Goal: Task Accomplishment & Management: Complete application form

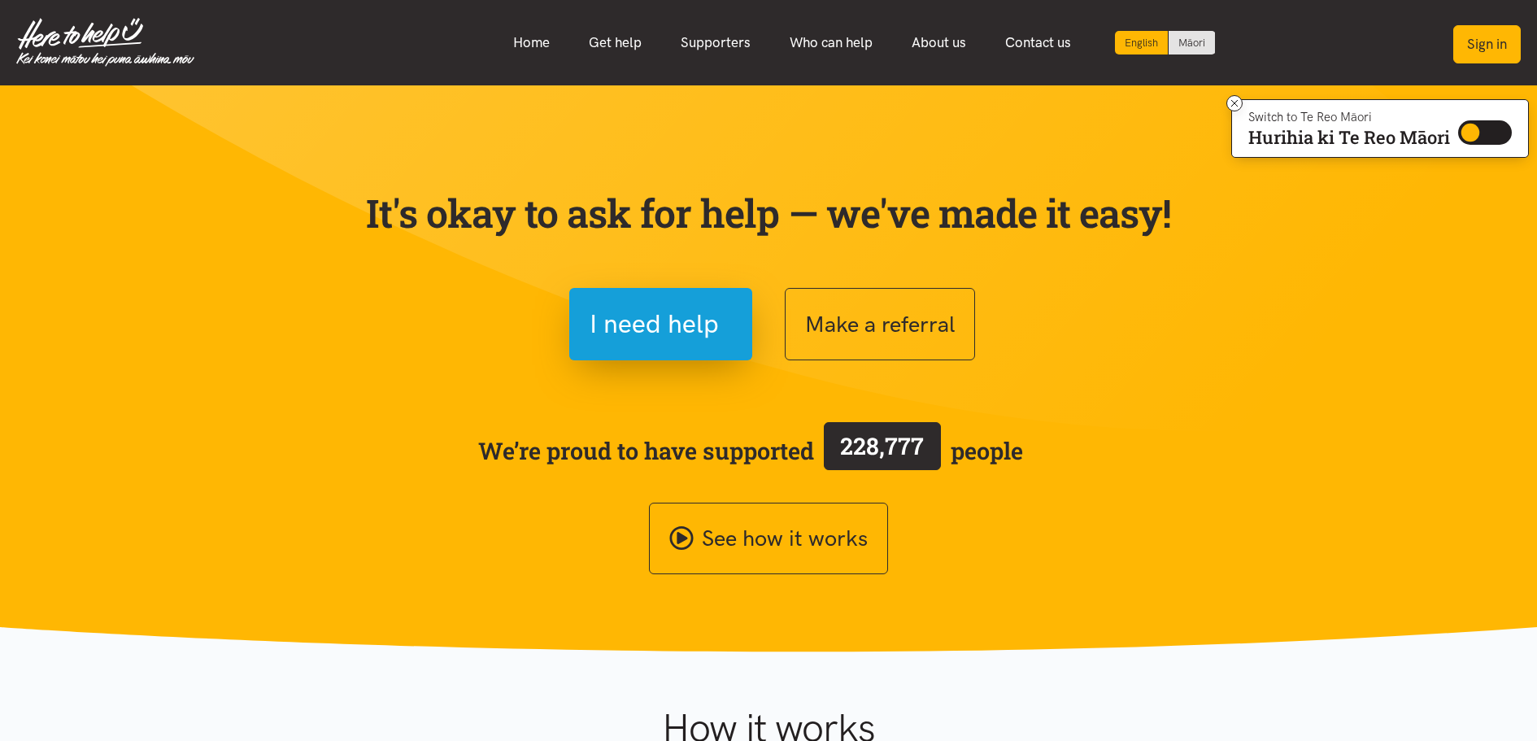
click at [1482, 41] on button "Sign in" at bounding box center [1488, 44] width 68 height 38
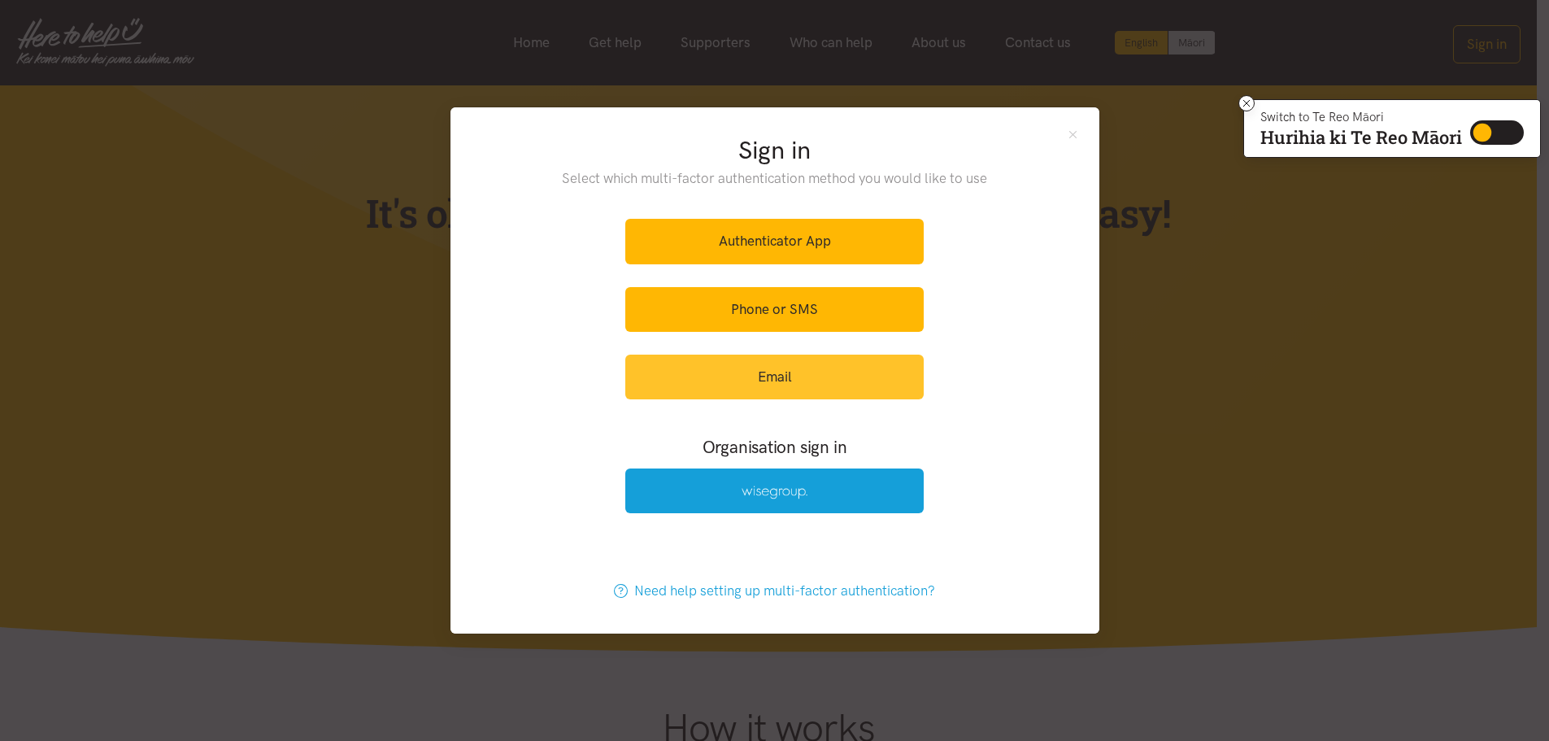
click at [767, 377] on link "Email" at bounding box center [774, 377] width 299 height 45
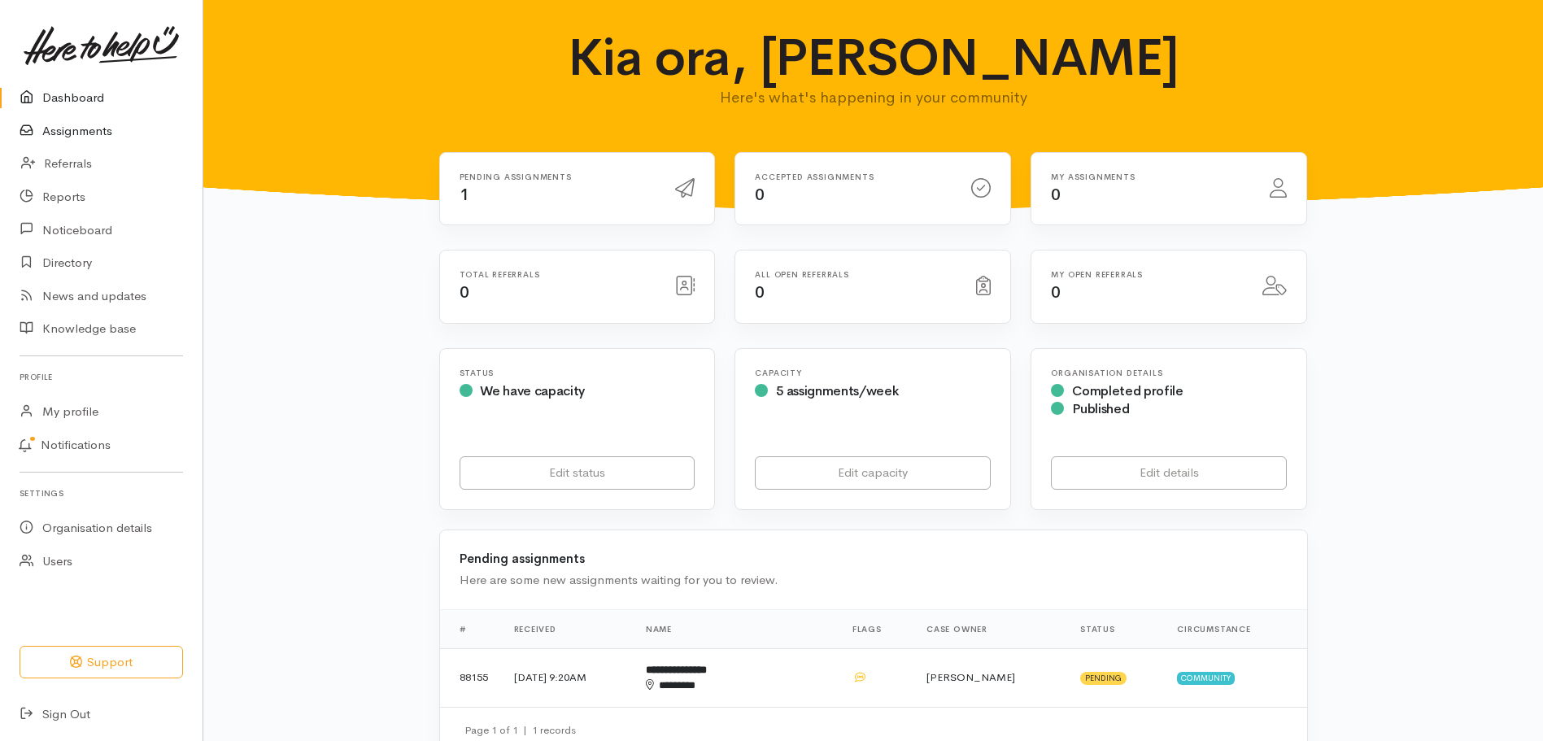
click at [87, 133] on link "Assignments" at bounding box center [101, 131] width 203 height 33
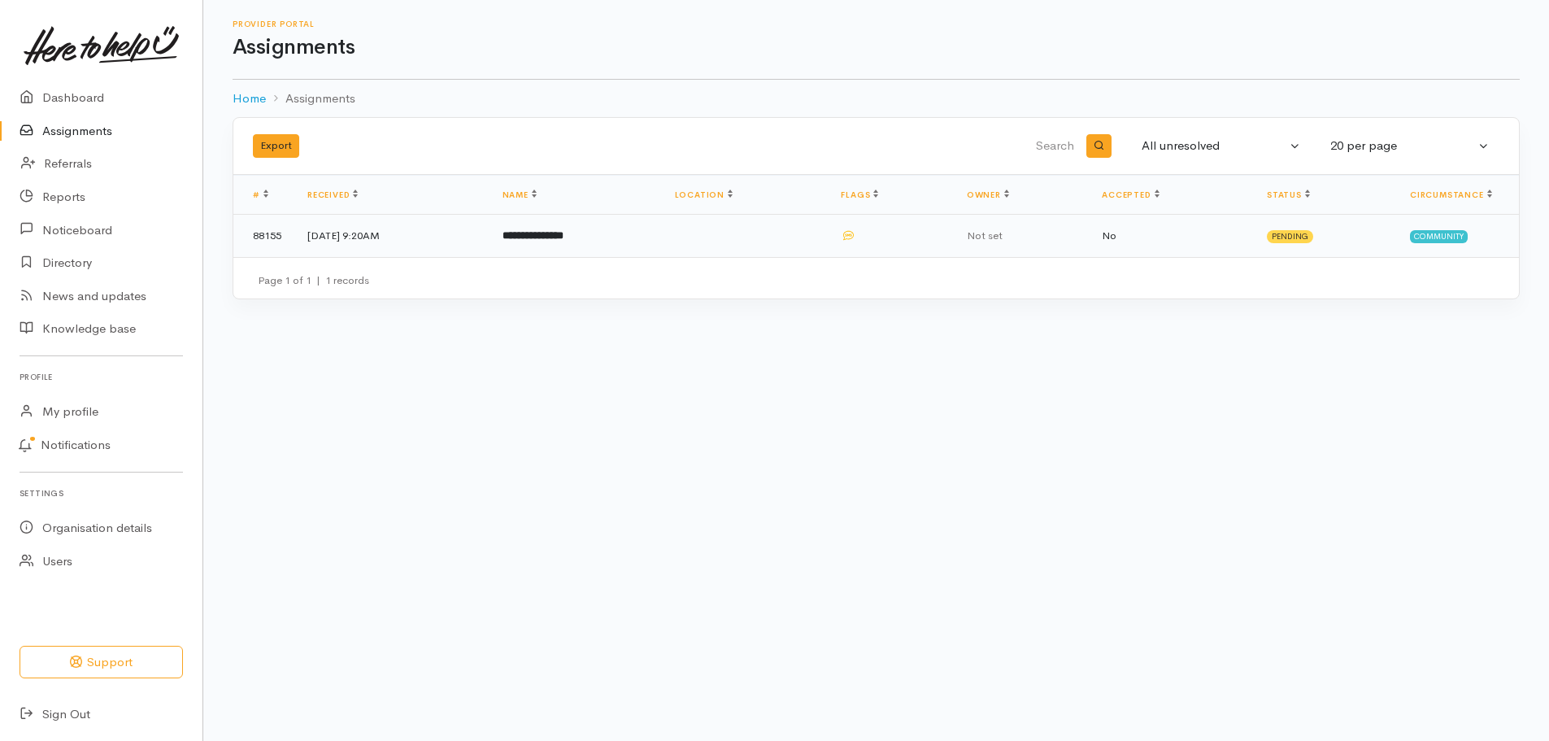
click at [564, 233] on b "**********" at bounding box center [533, 235] width 61 height 11
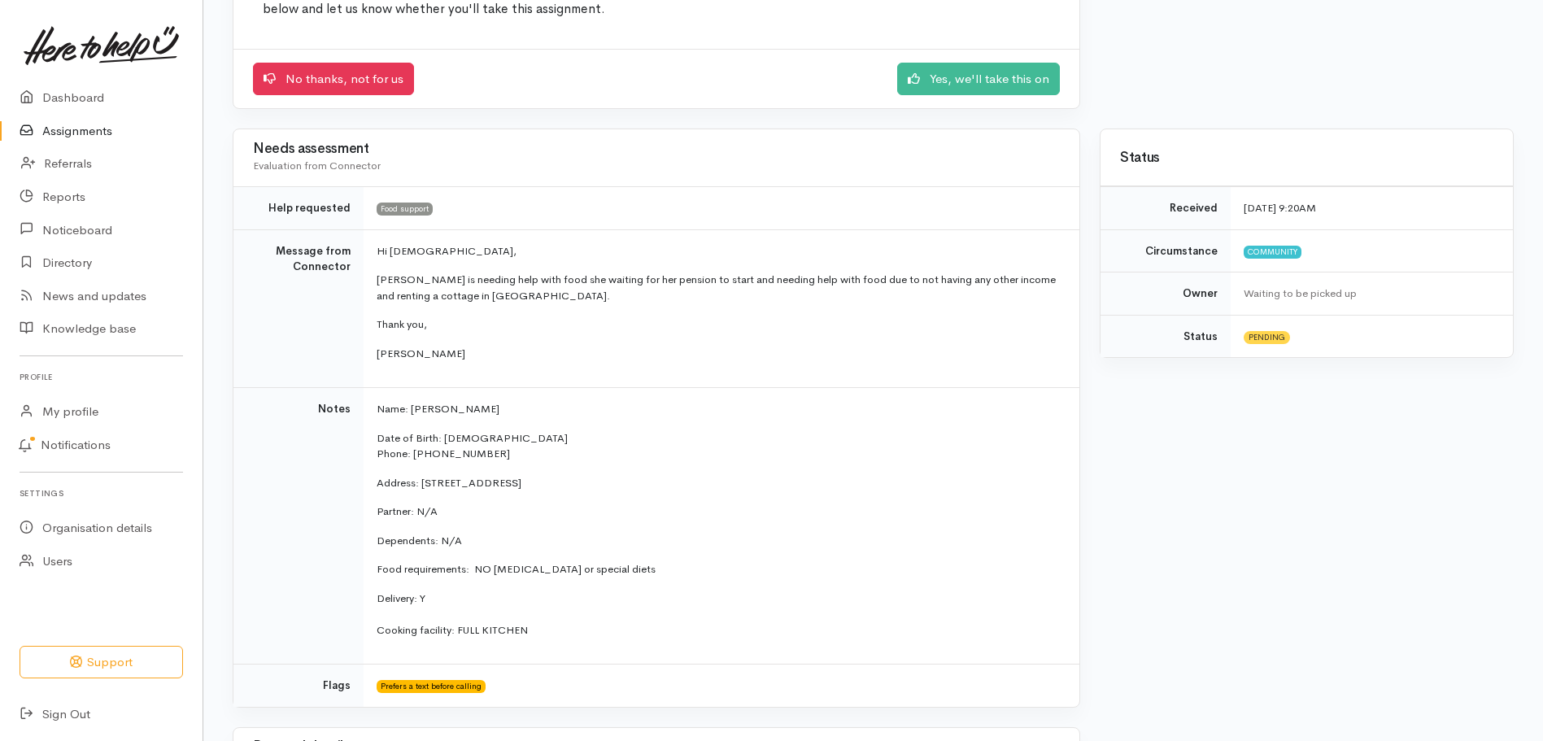
scroll to position [244, 0]
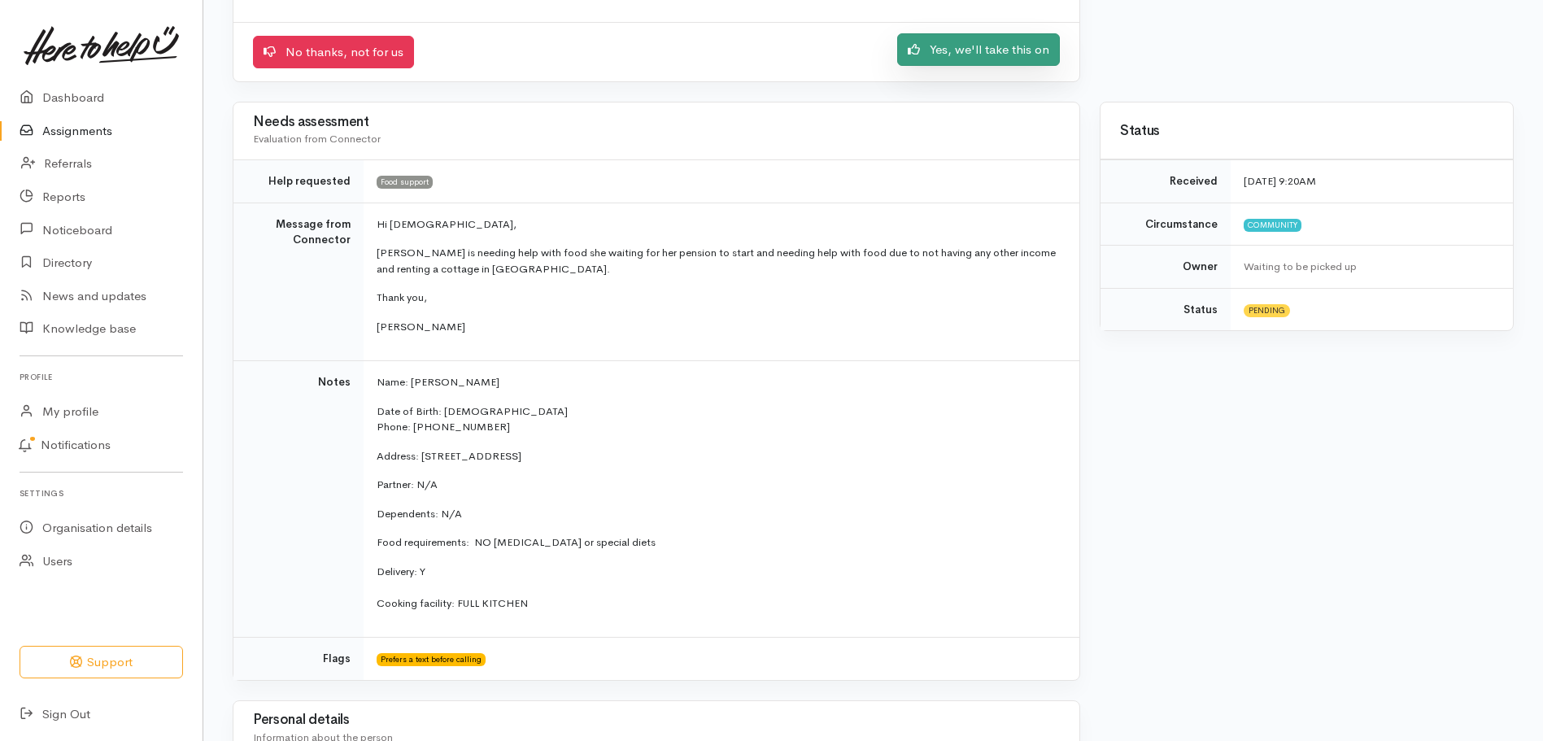
click at [979, 46] on link "Yes, we'll take this on" at bounding box center [978, 49] width 163 height 33
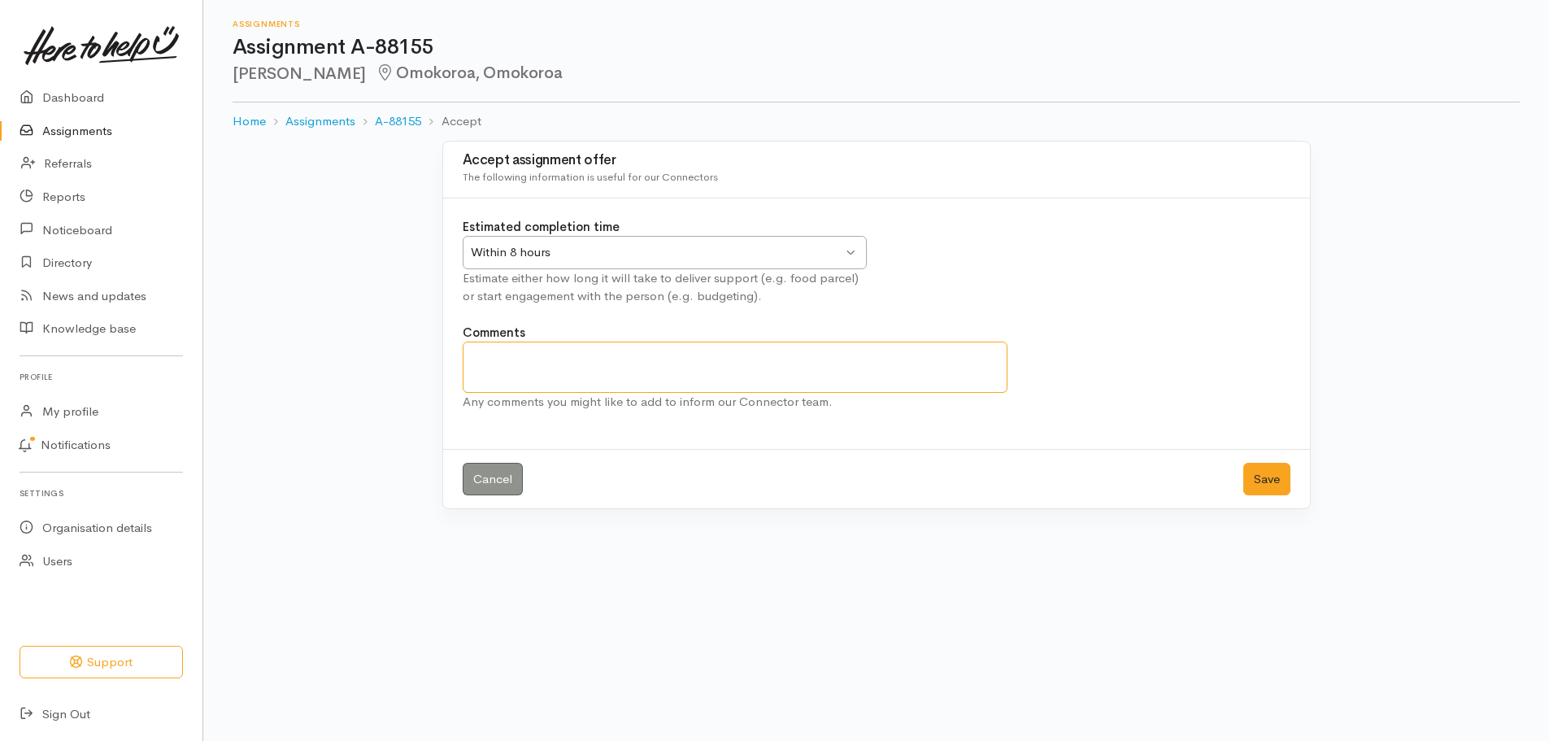
click at [478, 360] on textarea "Comments" at bounding box center [736, 367] width 546 height 51
type textarea "[PERSON_NAME] will collect."
click at [1275, 477] on button "Save" at bounding box center [1267, 479] width 47 height 33
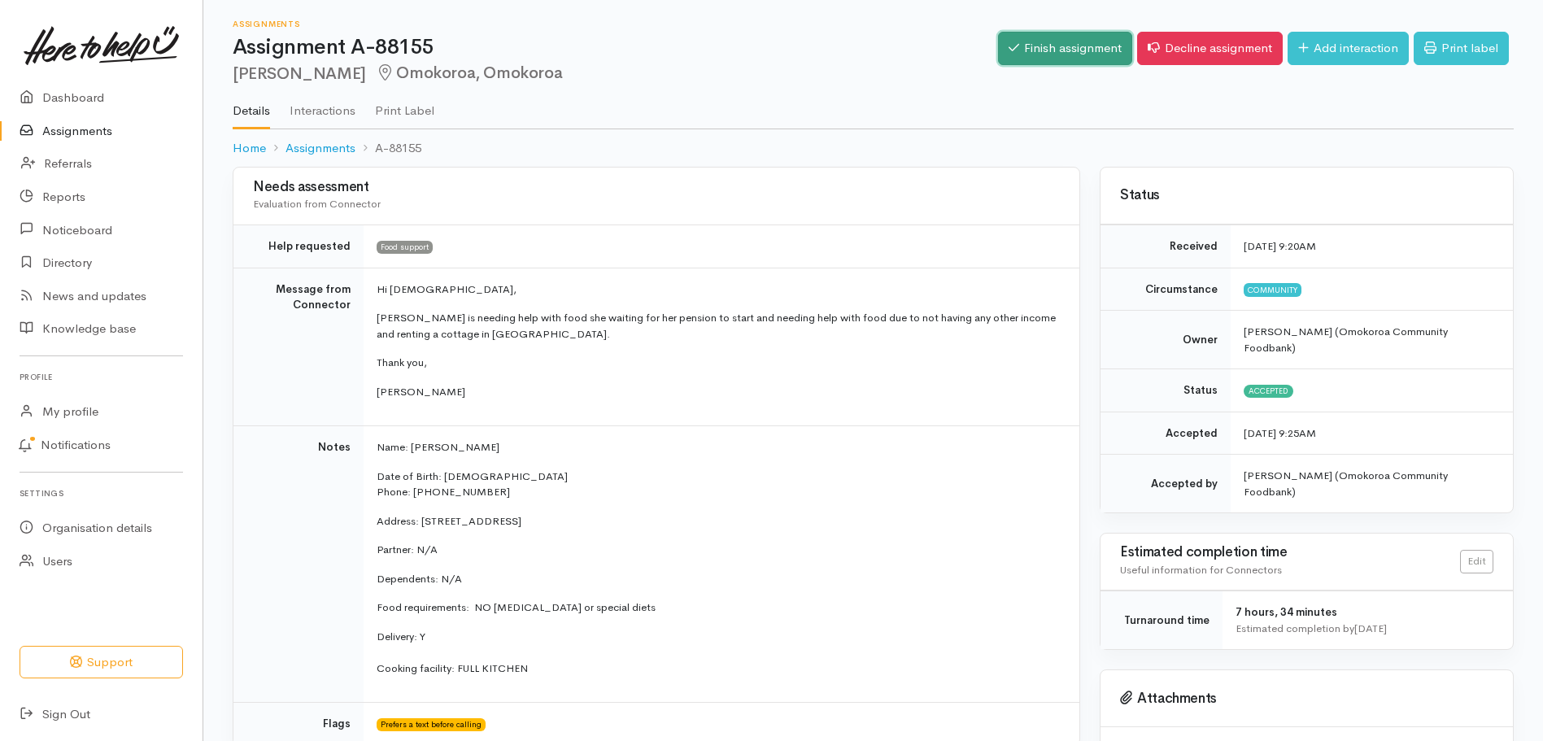
click at [1074, 49] on link "Finish assignment" at bounding box center [1065, 48] width 134 height 33
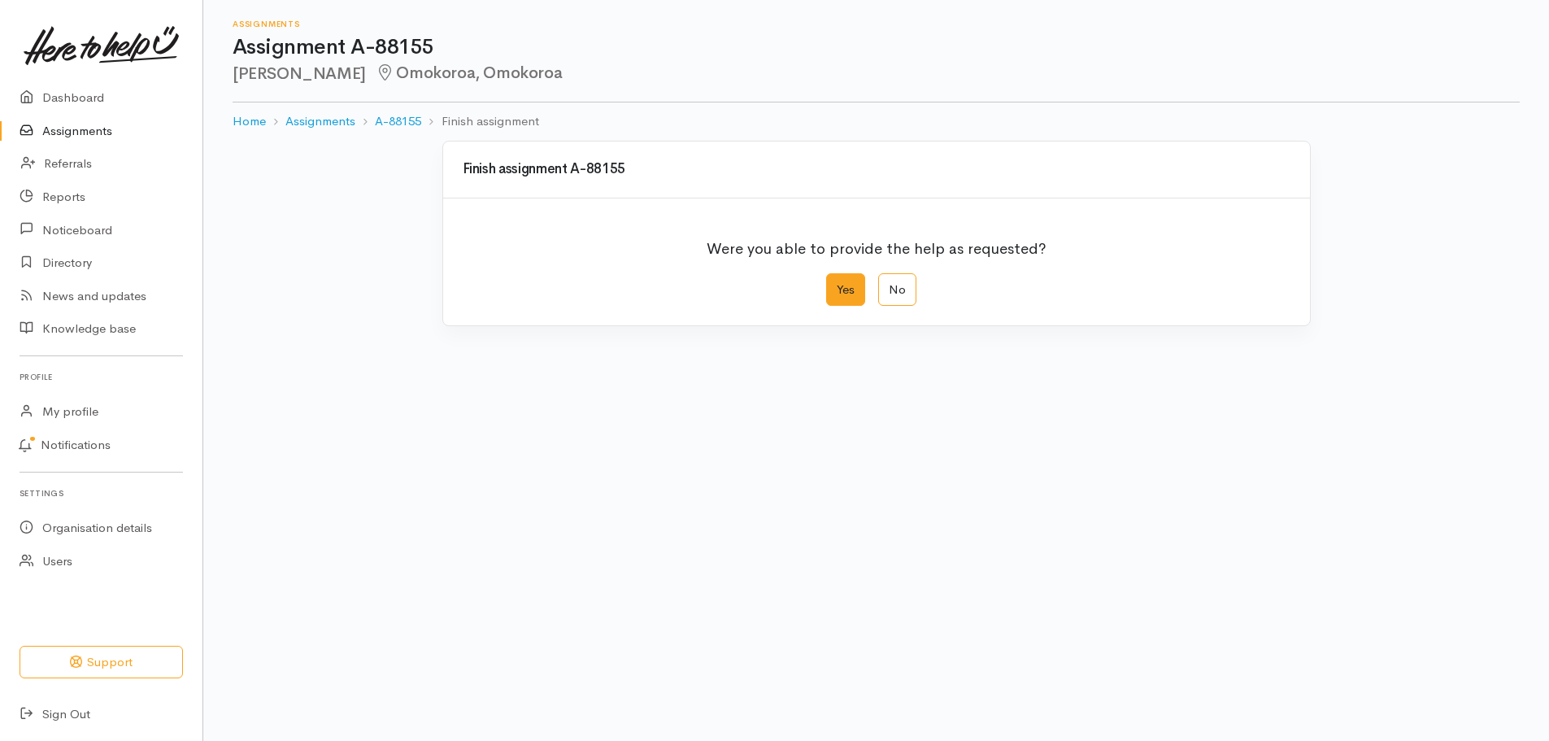
click at [851, 293] on label "Yes" at bounding box center [845, 289] width 39 height 33
click at [837, 284] on input "Yes" at bounding box center [831, 278] width 11 height 11
radio input "true"
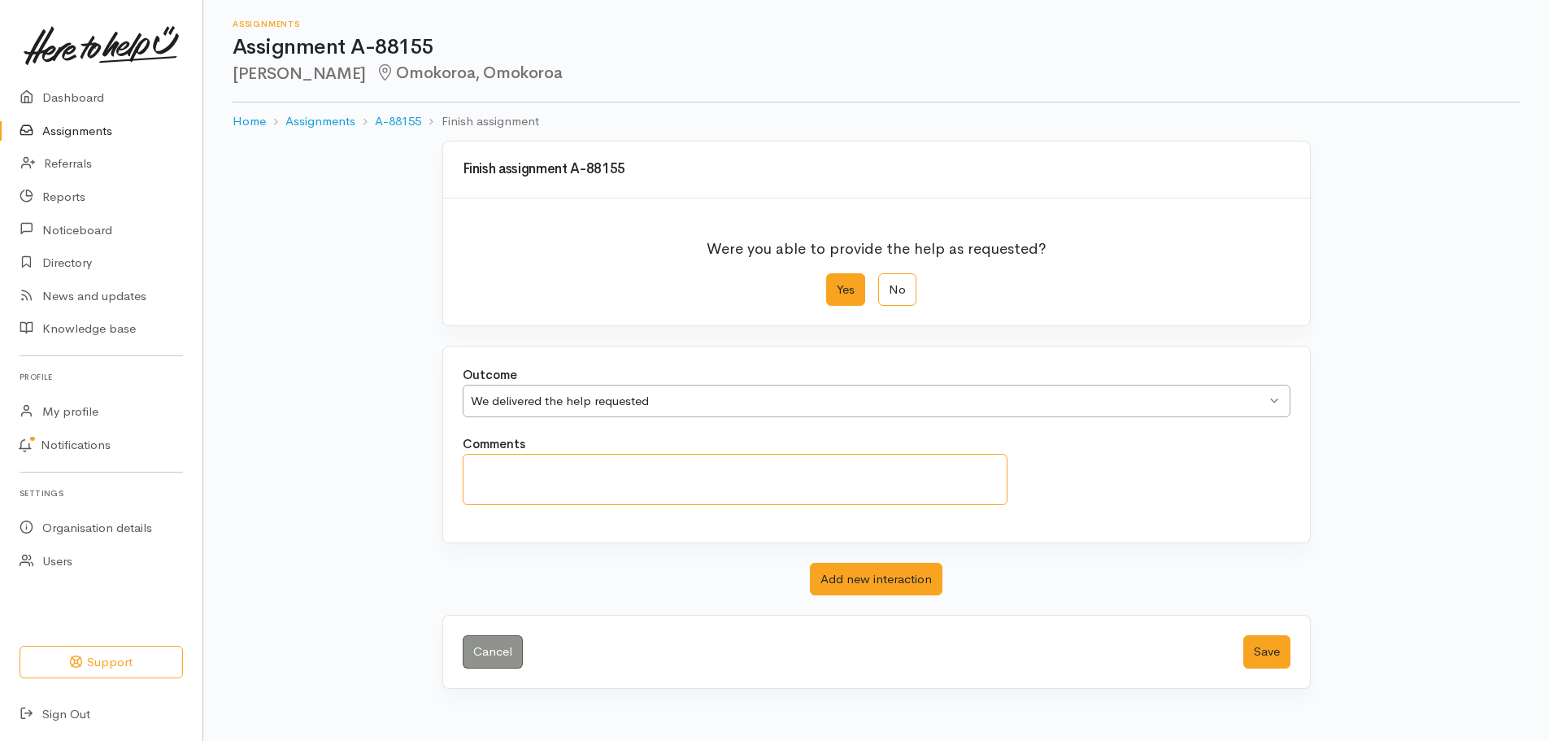
click at [504, 478] on textarea "Comments" at bounding box center [736, 479] width 546 height 51
click at [618, 469] on textarea "Gaylene will collect withing the hour." at bounding box center [736, 479] width 546 height 51
type textarea "[PERSON_NAME] will collect within the hour."
click at [1264, 655] on button "Save" at bounding box center [1267, 651] width 47 height 33
